Goal: Information Seeking & Learning: Check status

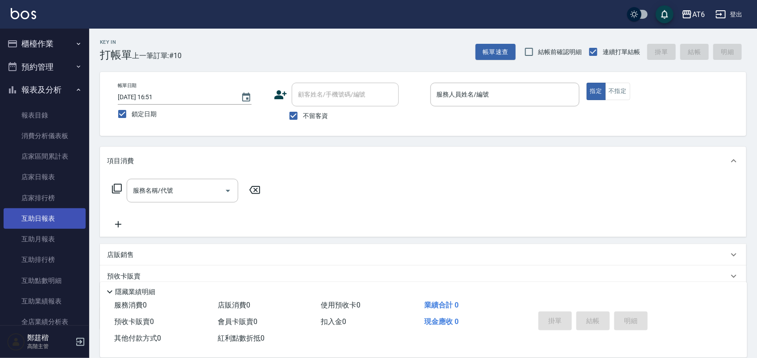
scroll to position [56, 0]
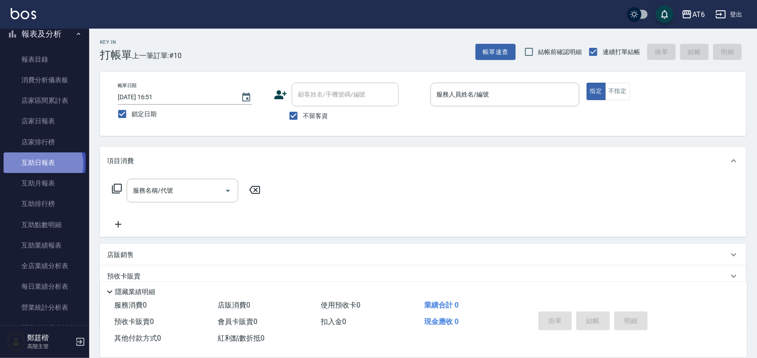
click at [41, 164] on link "互助日報表" at bounding box center [45, 162] width 82 height 21
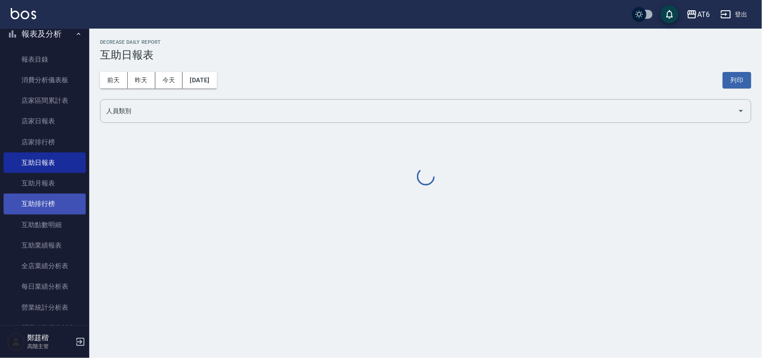
click at [66, 206] on link "互助排行榜" at bounding box center [45, 203] width 82 height 21
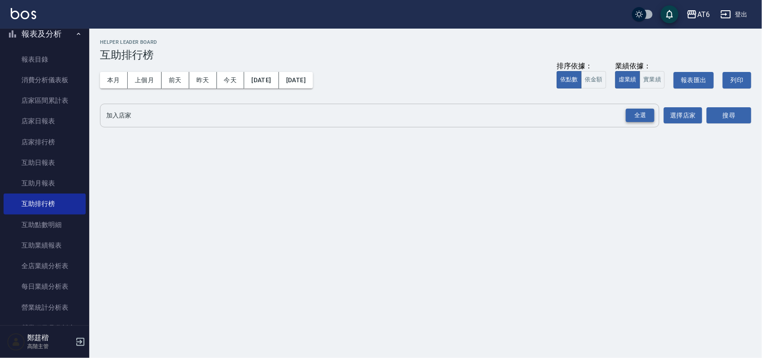
click at [643, 115] on div "全選" at bounding box center [640, 115] width 29 height 14
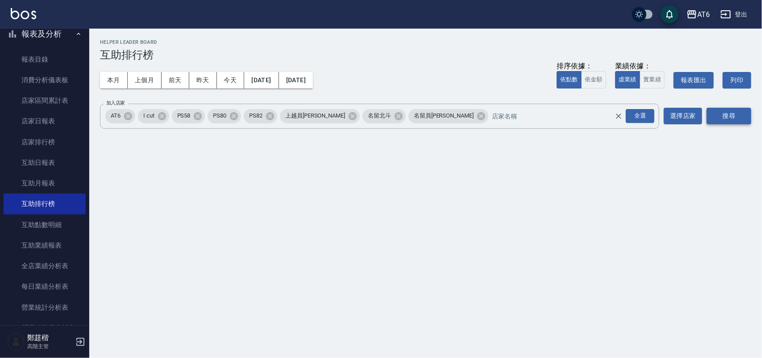
drag, startPoint x: 721, startPoint y: 110, endPoint x: 713, endPoint y: 107, distance: 8.9
click at [722, 110] on button "搜尋" at bounding box center [729, 116] width 45 height 17
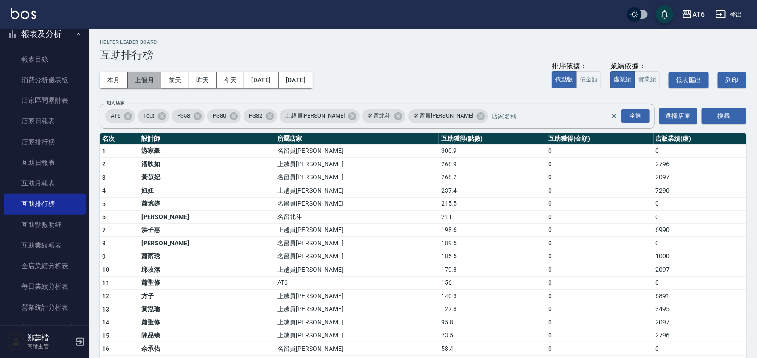
click at [152, 82] on button "上個月" at bounding box center [145, 80] width 34 height 17
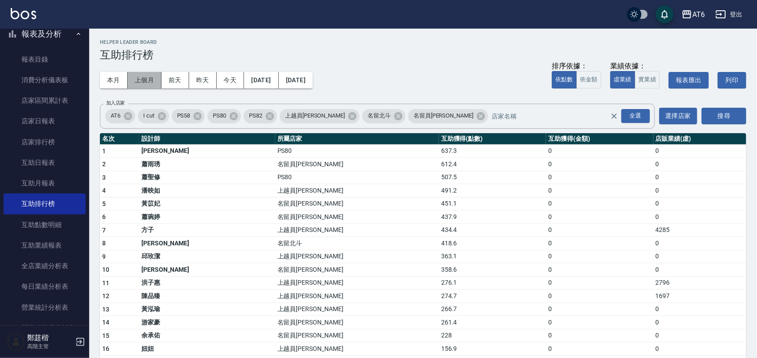
click at [145, 79] on button "上個月" at bounding box center [145, 80] width 34 height 17
click at [108, 79] on button "本月" at bounding box center [114, 80] width 28 height 17
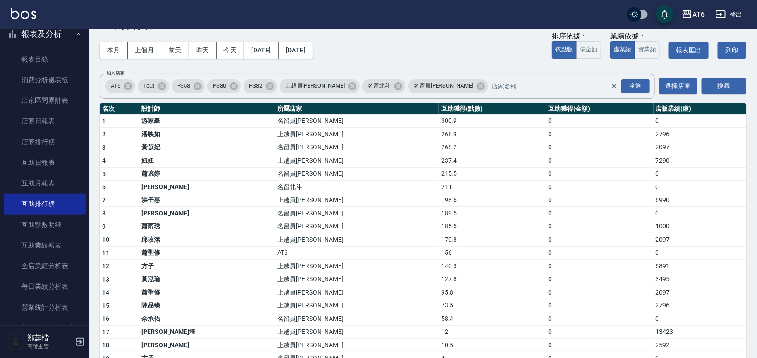
scroll to position [56, 0]
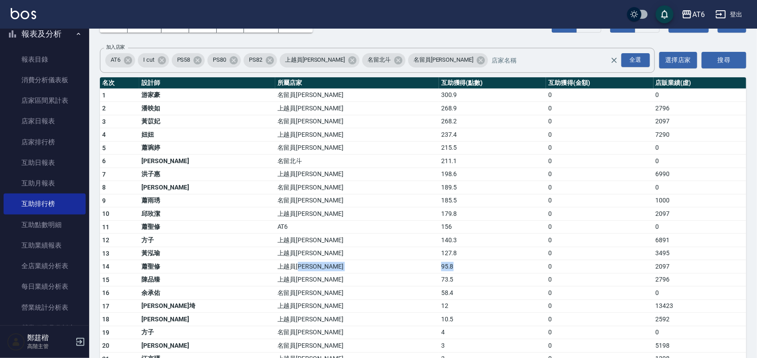
drag, startPoint x: 368, startPoint y: 270, endPoint x: 357, endPoint y: 272, distance: 11.4
click at [357, 272] on tr "14 [PERSON_NAME] 上越員林 95.8 0 2097" at bounding box center [423, 266] width 647 height 13
drag, startPoint x: 295, startPoint y: 163, endPoint x: 258, endPoint y: 161, distance: 37.6
click at [275, 161] on td "名留北斗" at bounding box center [357, 160] width 164 height 13
click at [251, 161] on td "[PERSON_NAME]" at bounding box center [207, 160] width 136 height 13
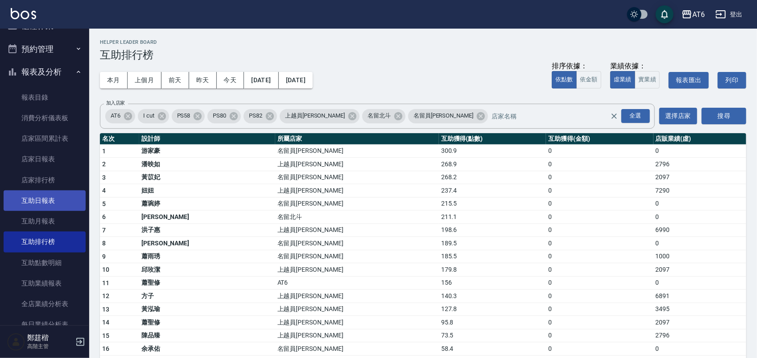
scroll to position [0, 0]
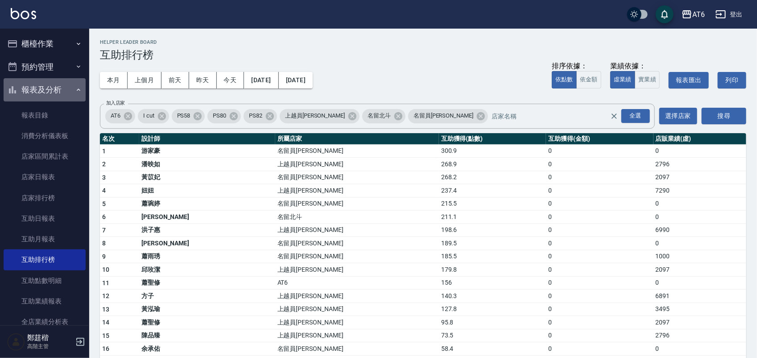
click at [70, 89] on button "報表及分析" at bounding box center [45, 89] width 82 height 23
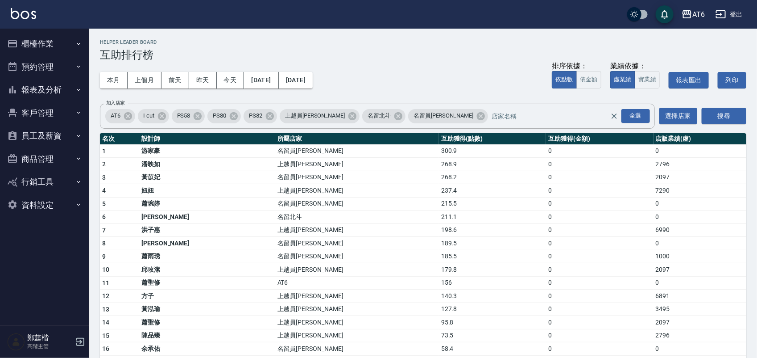
click at [59, 67] on button "預約管理" at bounding box center [45, 66] width 82 height 23
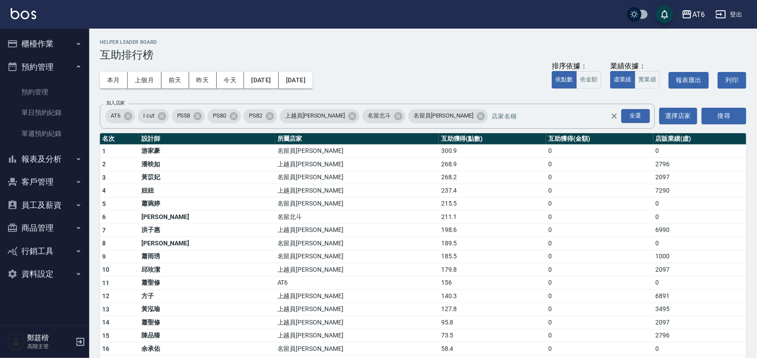
click at [62, 66] on button "預約管理" at bounding box center [45, 66] width 82 height 23
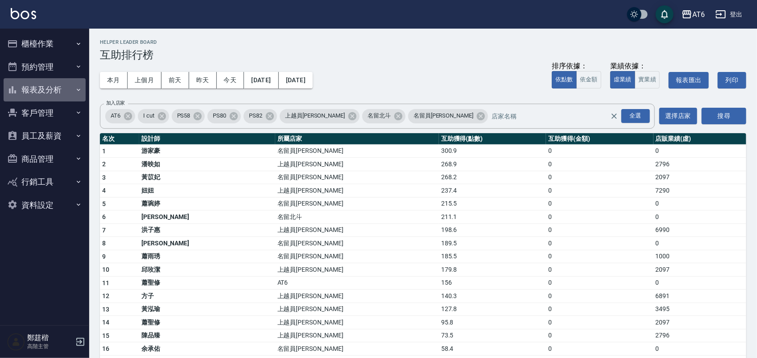
click at [57, 92] on button "報表及分析" at bounding box center [45, 89] width 82 height 23
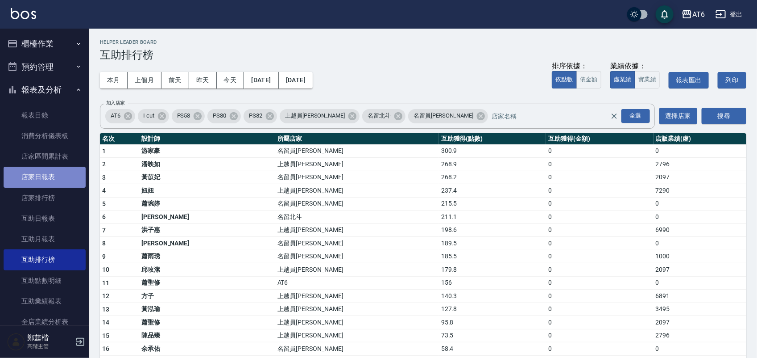
click at [52, 177] on link "店家日報表" at bounding box center [45, 176] width 82 height 21
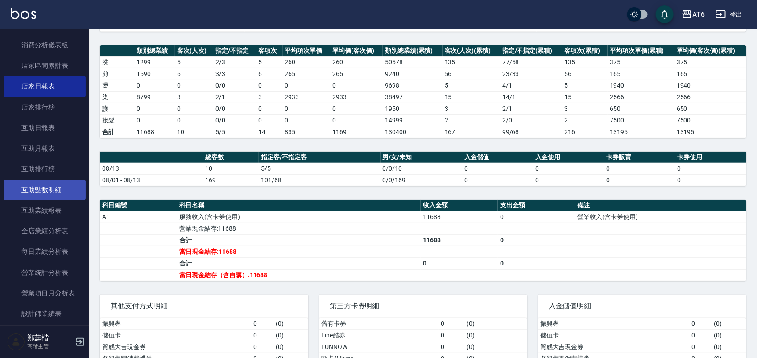
scroll to position [167, 0]
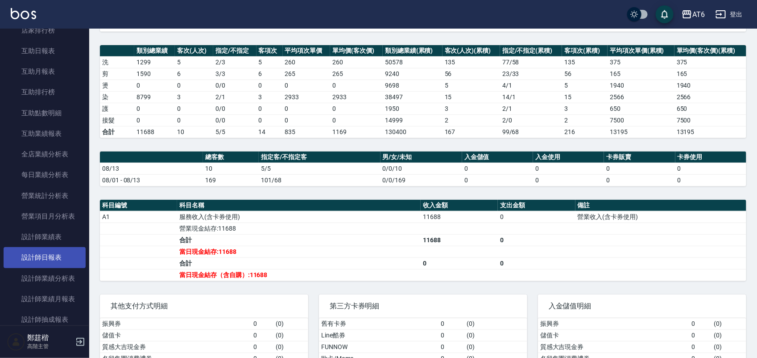
click at [68, 257] on link "設計師日報表" at bounding box center [45, 257] width 82 height 21
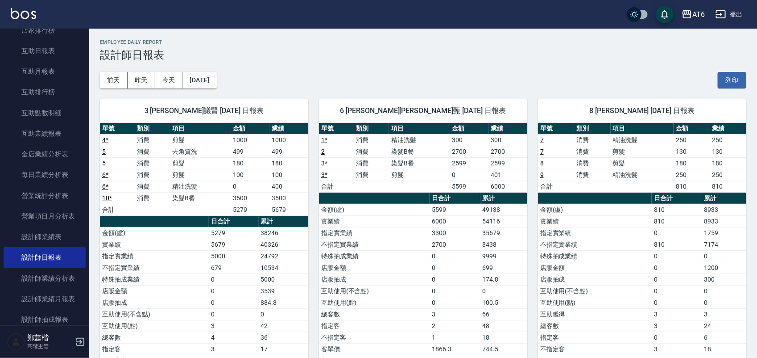
scroll to position [56, 0]
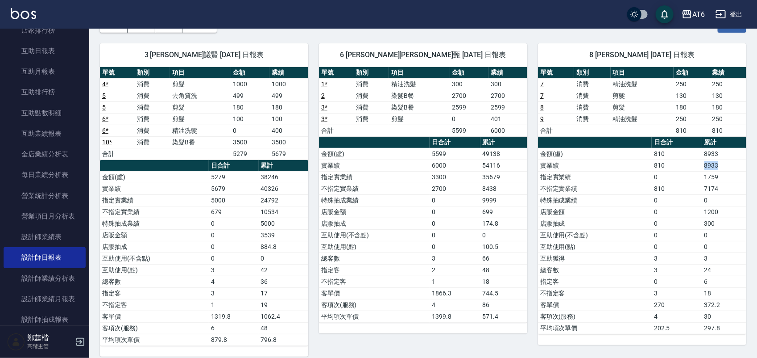
drag, startPoint x: 728, startPoint y: 162, endPoint x: 674, endPoint y: 162, distance: 54.5
click at [674, 162] on tr "實業績 810 8933" at bounding box center [642, 165] width 208 height 12
click at [673, 162] on td "810" at bounding box center [677, 165] width 50 height 12
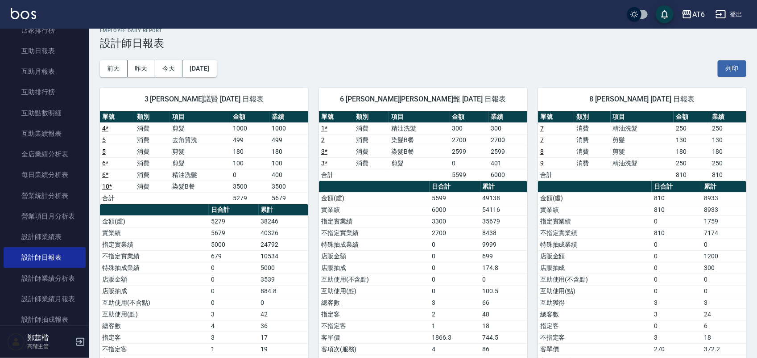
scroll to position [0, 0]
